Goal: Information Seeking & Learning: Learn about a topic

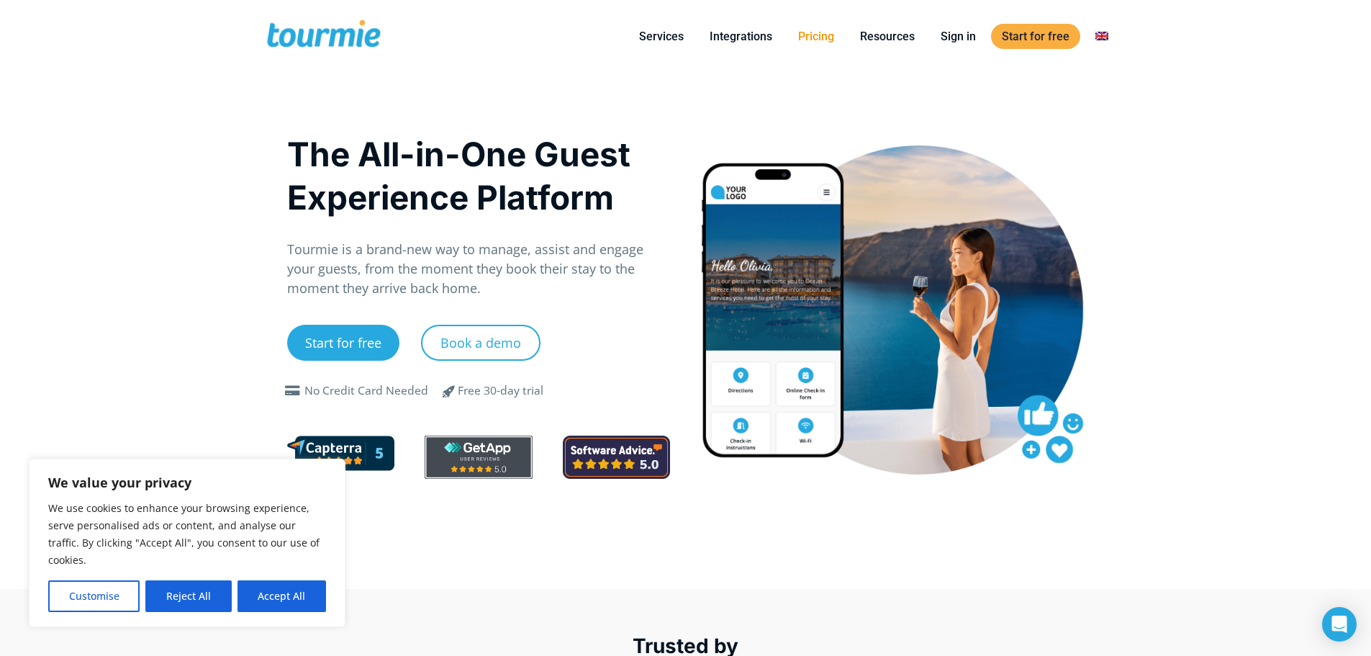
click at [823, 44] on link "Pricing" at bounding box center [816, 36] width 58 height 18
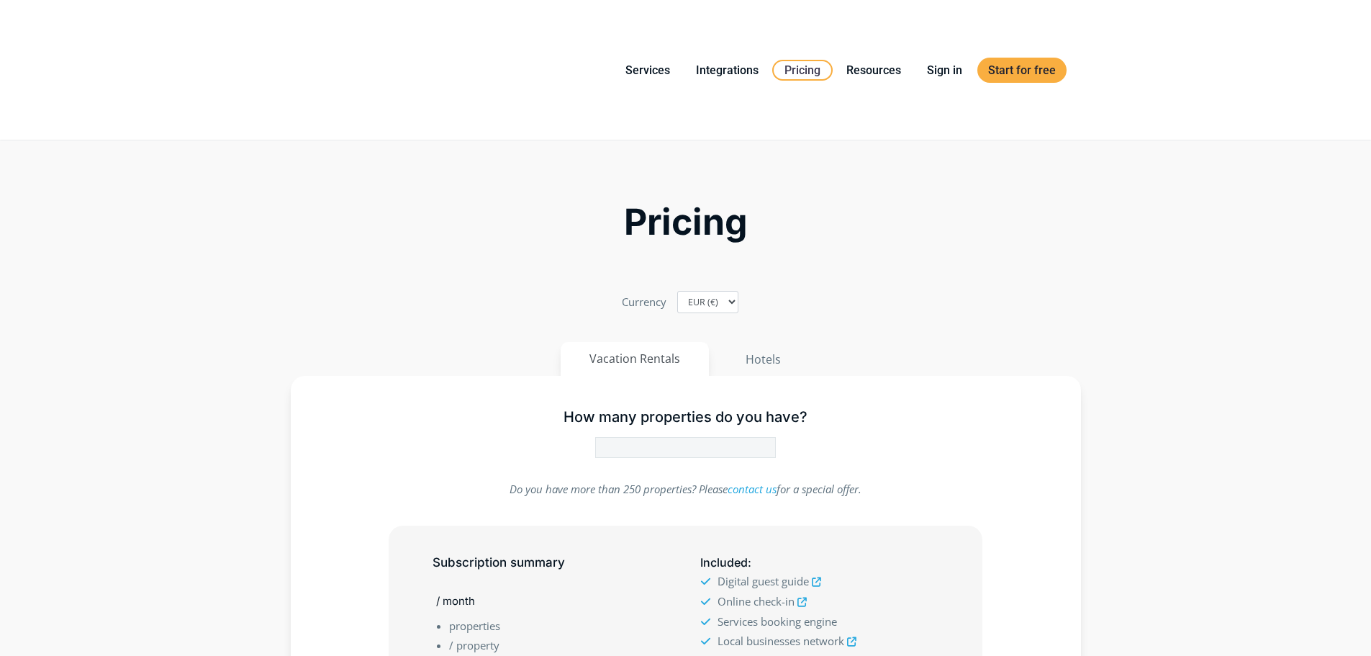
type input "1"
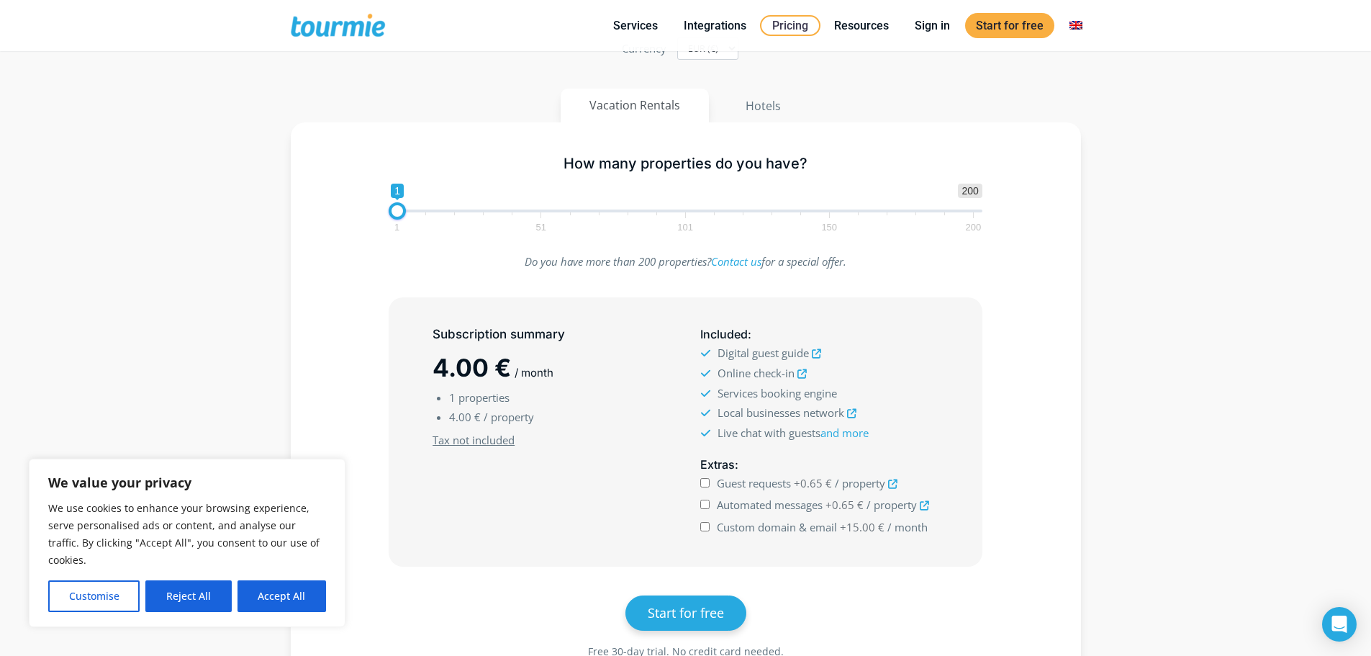
scroll to position [144, 0]
click at [804, 368] on icon at bounding box center [802, 370] width 9 height 9
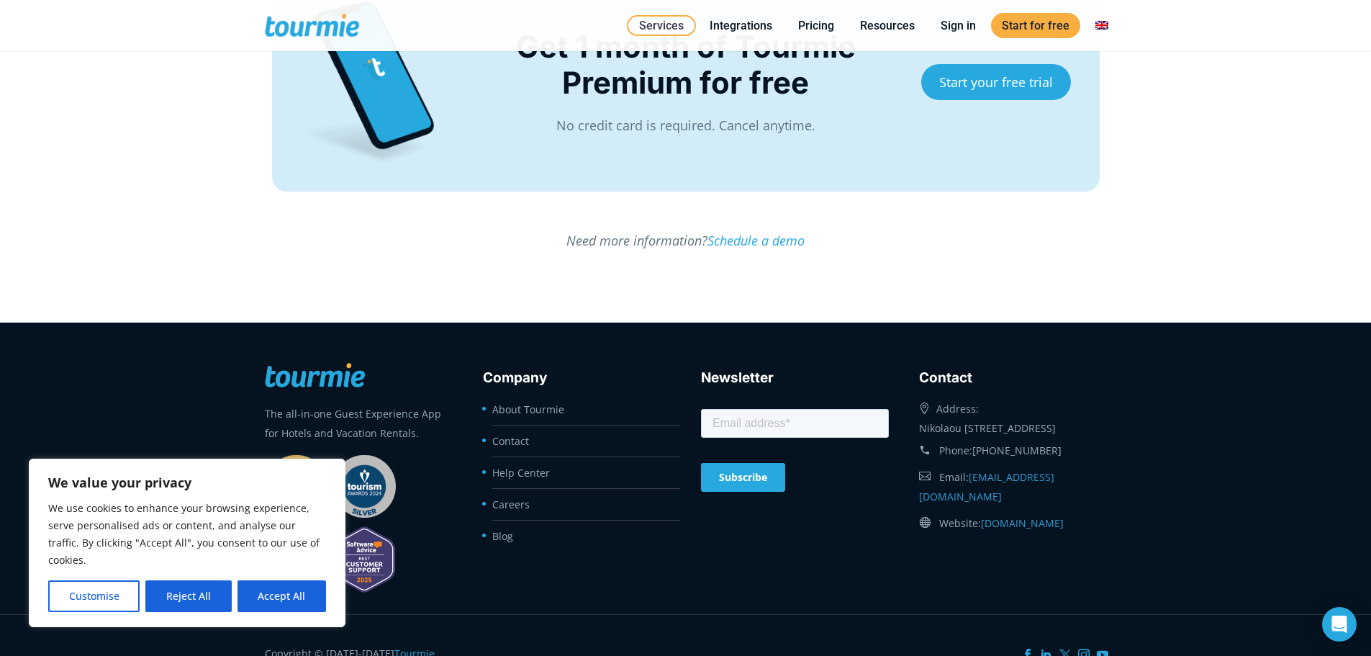
scroll to position [3659, 0]
